Goal: Task Accomplishment & Management: Manage account settings

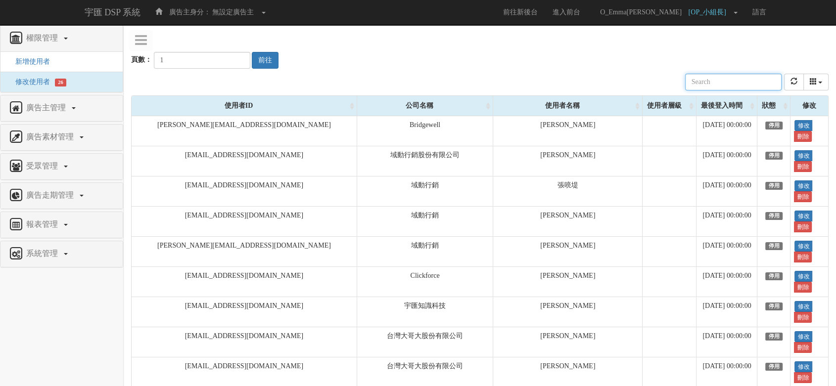
click at [755, 85] on input "text" at bounding box center [733, 82] width 96 height 17
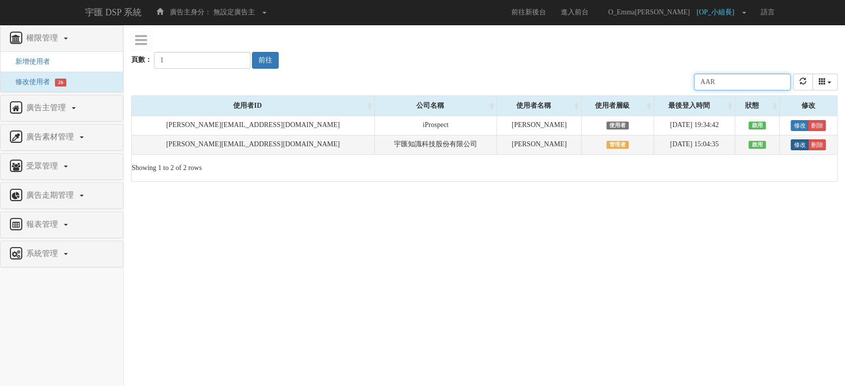
type input "AAR"
click at [790, 143] on link "修改" at bounding box center [799, 145] width 18 height 11
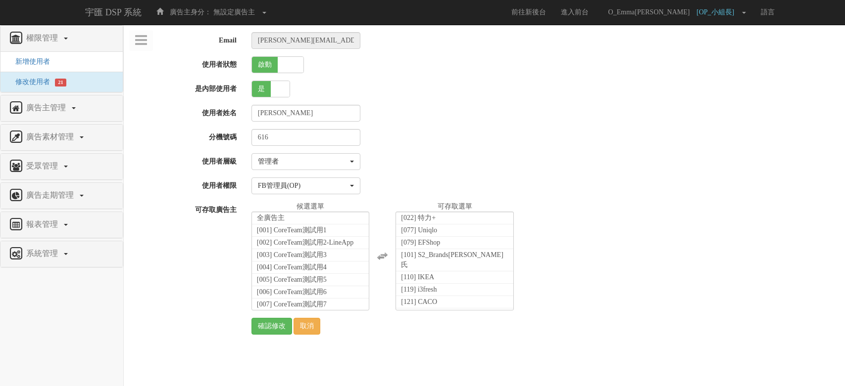
select select "Manager"
select select "16"
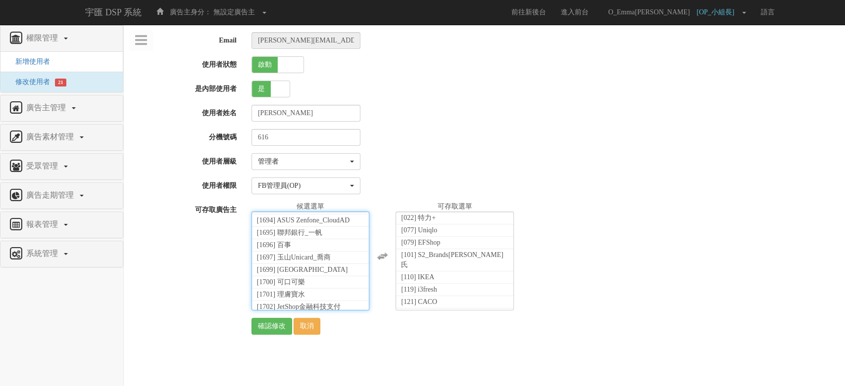
scroll to position [214, 0]
click at [276, 328] on input "確認修改" at bounding box center [271, 326] width 41 height 17
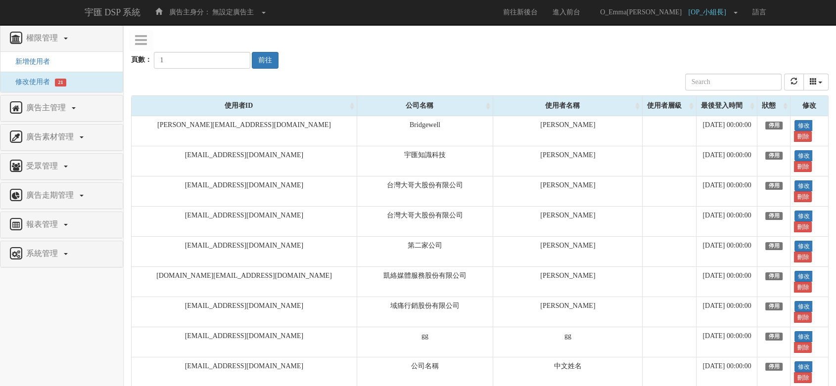
click at [98, 340] on nav "權限管理 新增使用者 修改使用者 21 廣告主管理 新增廣告主 修改廣告主 廣告主活動 廣告素材管理 廣告素材 素材預約變更 自訂貨架商品 受眾管理 Ip 群…" at bounding box center [62, 205] width 124 height 361
click at [736, 80] on input "text" at bounding box center [733, 82] width 96 height 17
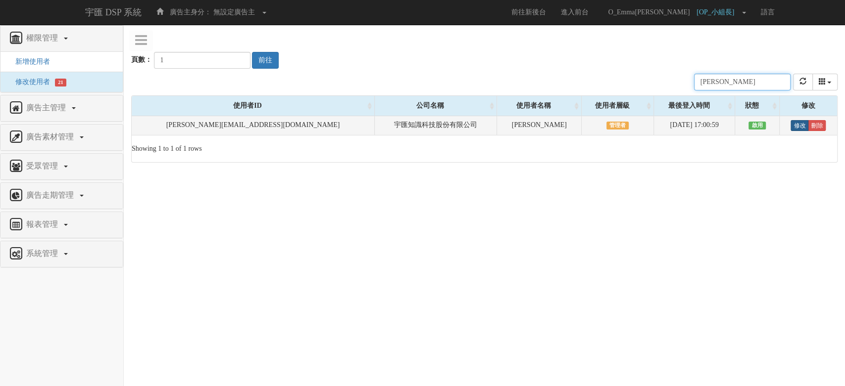
type input "MIKA"
click at [792, 130] on link "修改" at bounding box center [799, 125] width 18 height 11
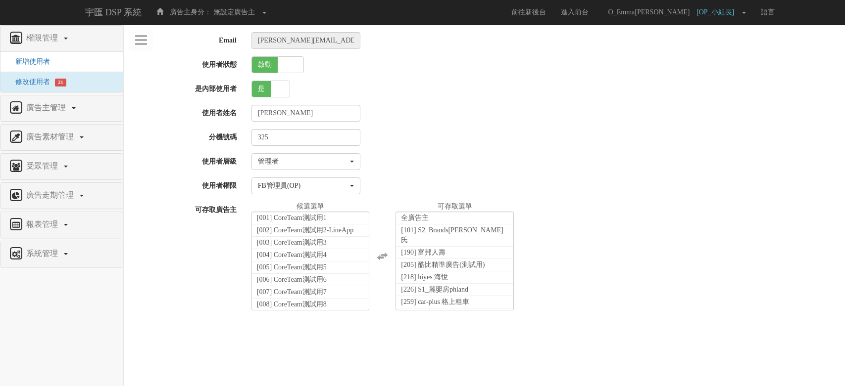
select select "Manager"
select select "16"
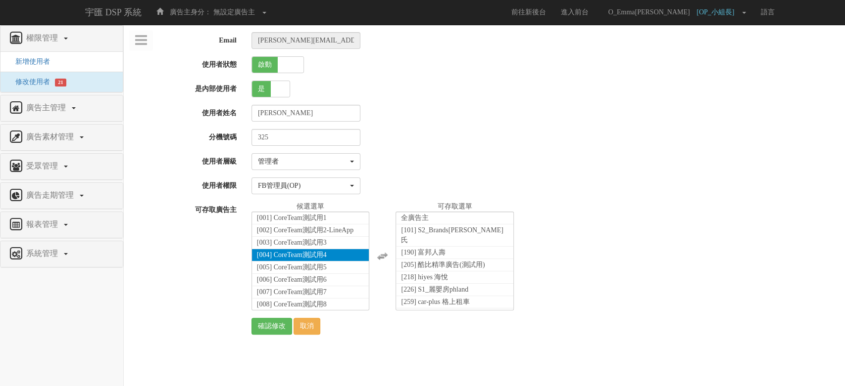
scroll to position [1279, 0]
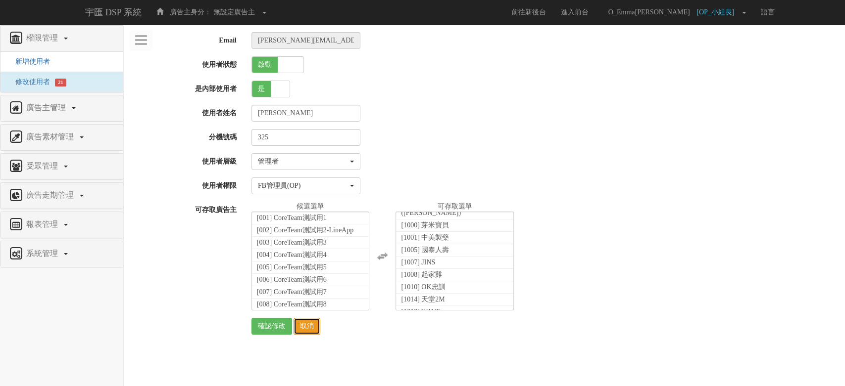
click at [309, 328] on link "取消" at bounding box center [306, 326] width 27 height 17
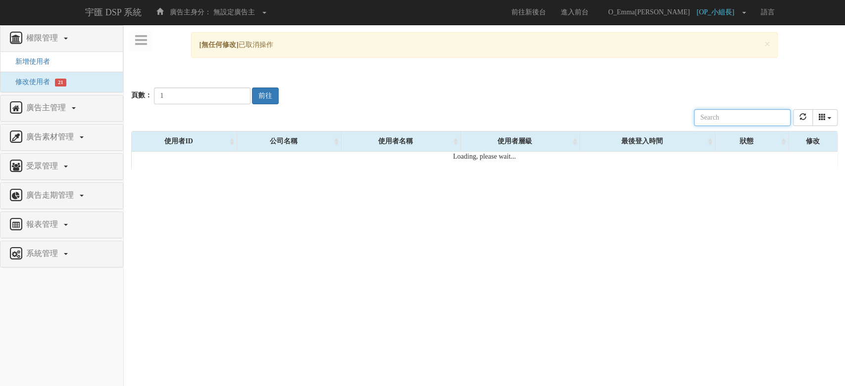
click at [776, 118] on input "text" at bounding box center [742, 117] width 96 height 17
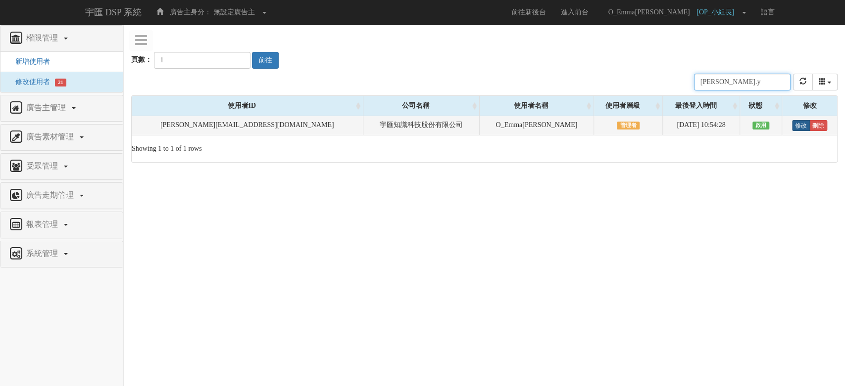
type input "[PERSON_NAME].y"
click at [792, 126] on link "修改" at bounding box center [801, 125] width 18 height 11
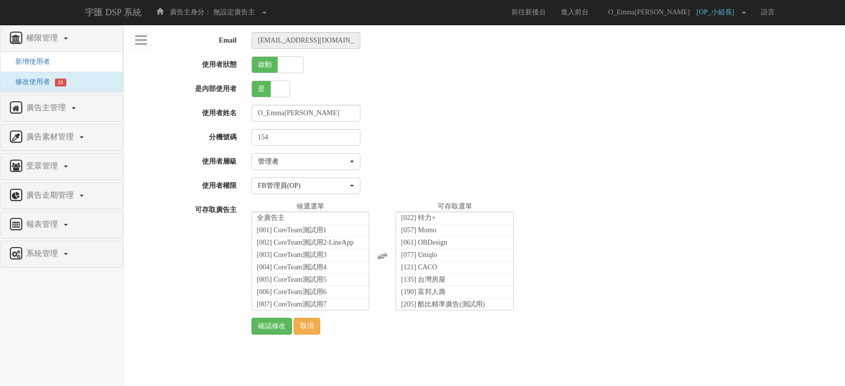
select select "Manager"
select select "16"
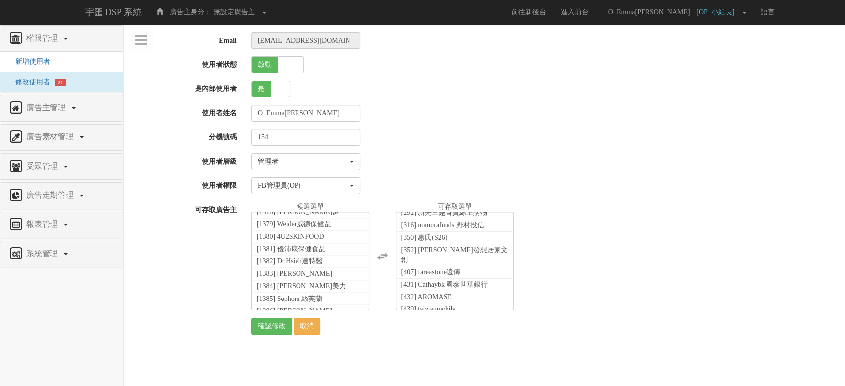
scroll to position [17512, 0]
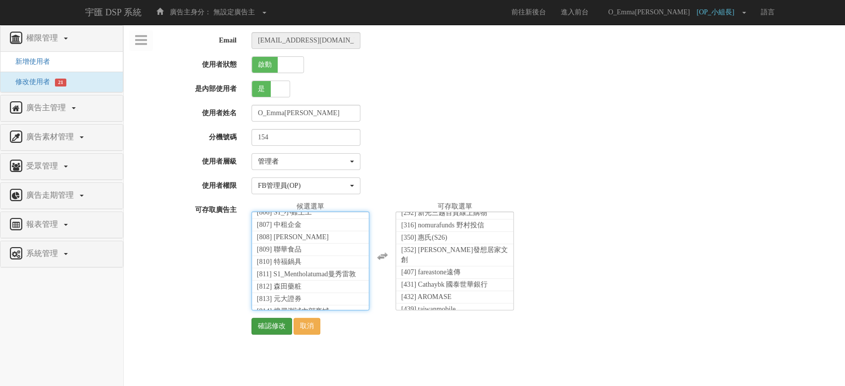
scroll to position [214, 0]
click at [274, 321] on input "確認修改" at bounding box center [271, 326] width 41 height 17
